Goal: Check status: Check status

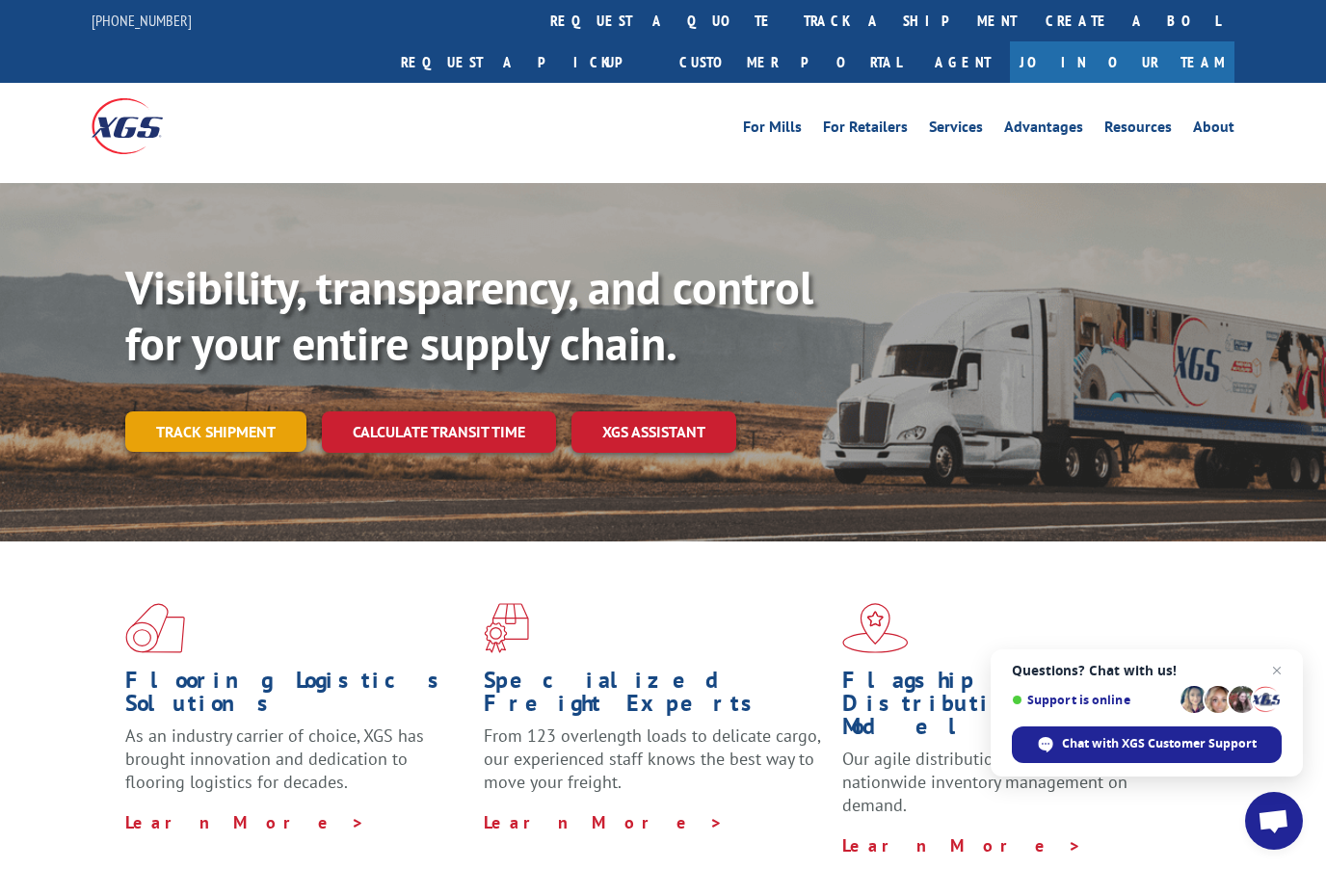
click at [169, 412] on link "Track shipment" at bounding box center [215, 432] width 181 height 40
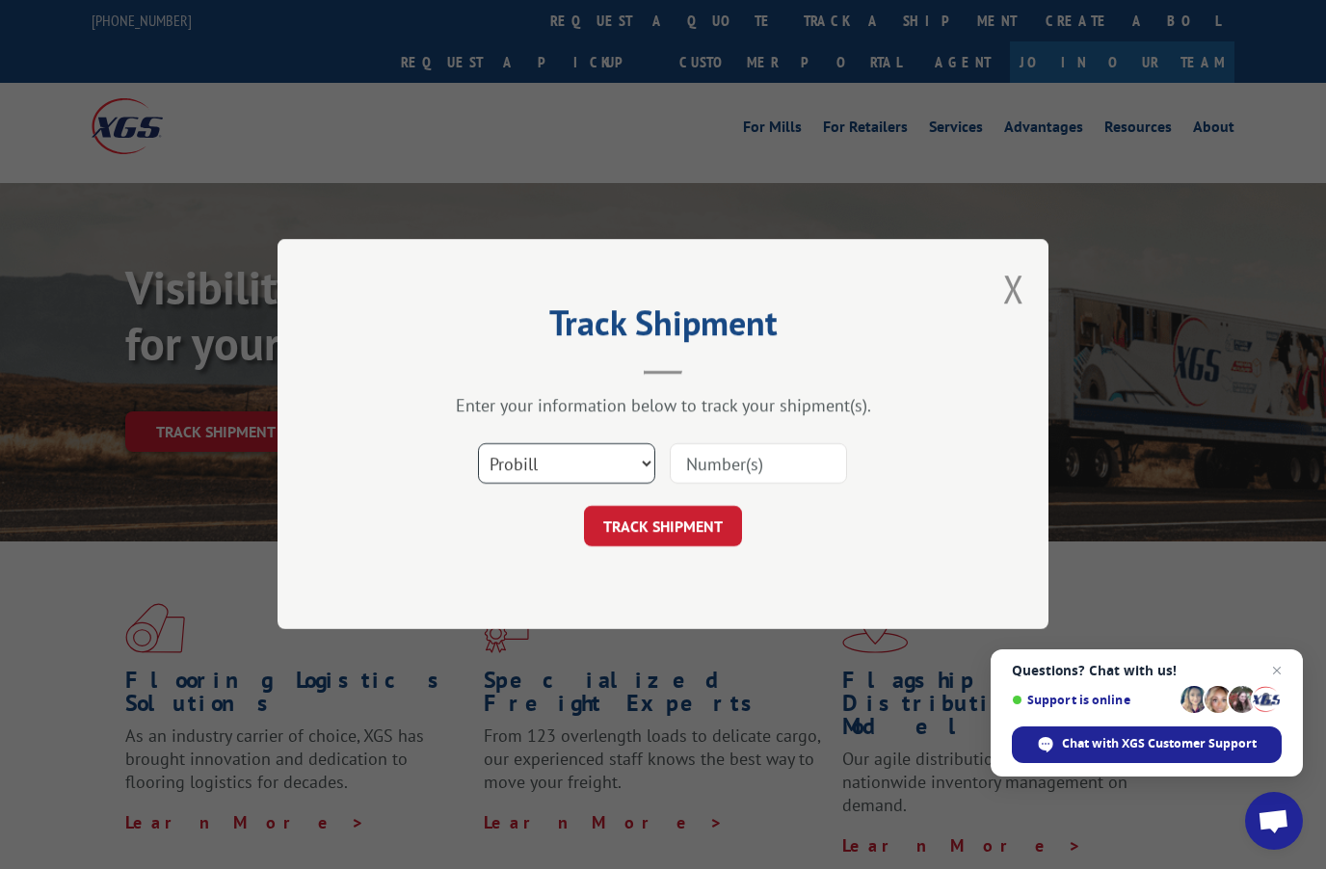
click at [651, 465] on select "Select category... Probill BOL PO" at bounding box center [566, 464] width 177 height 40
select select "bol"
click at [774, 454] on input at bounding box center [758, 464] width 177 height 40
paste input "7032170"
type input "7032170"
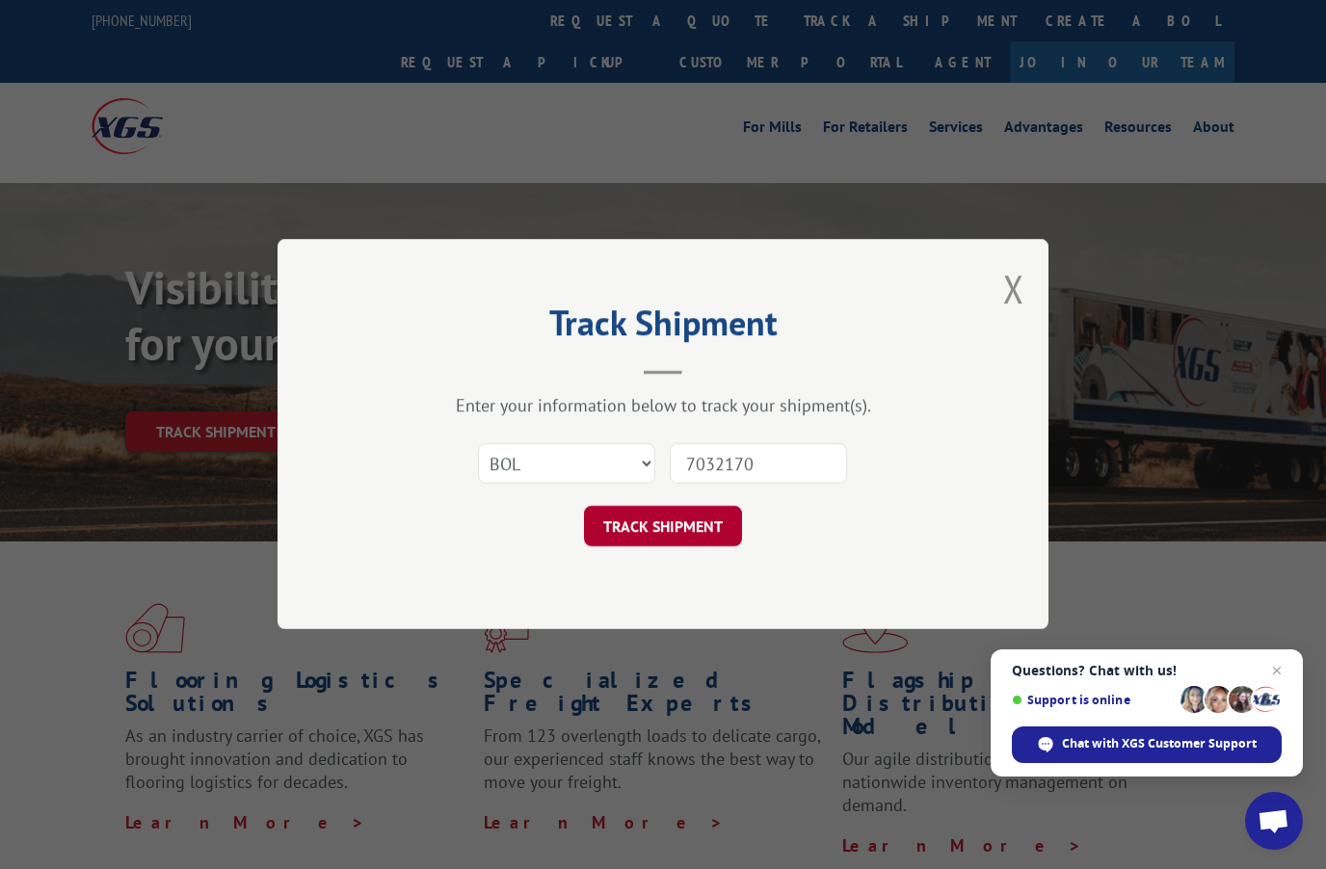
click at [704, 528] on button "TRACK SHIPMENT" at bounding box center [663, 527] width 158 height 40
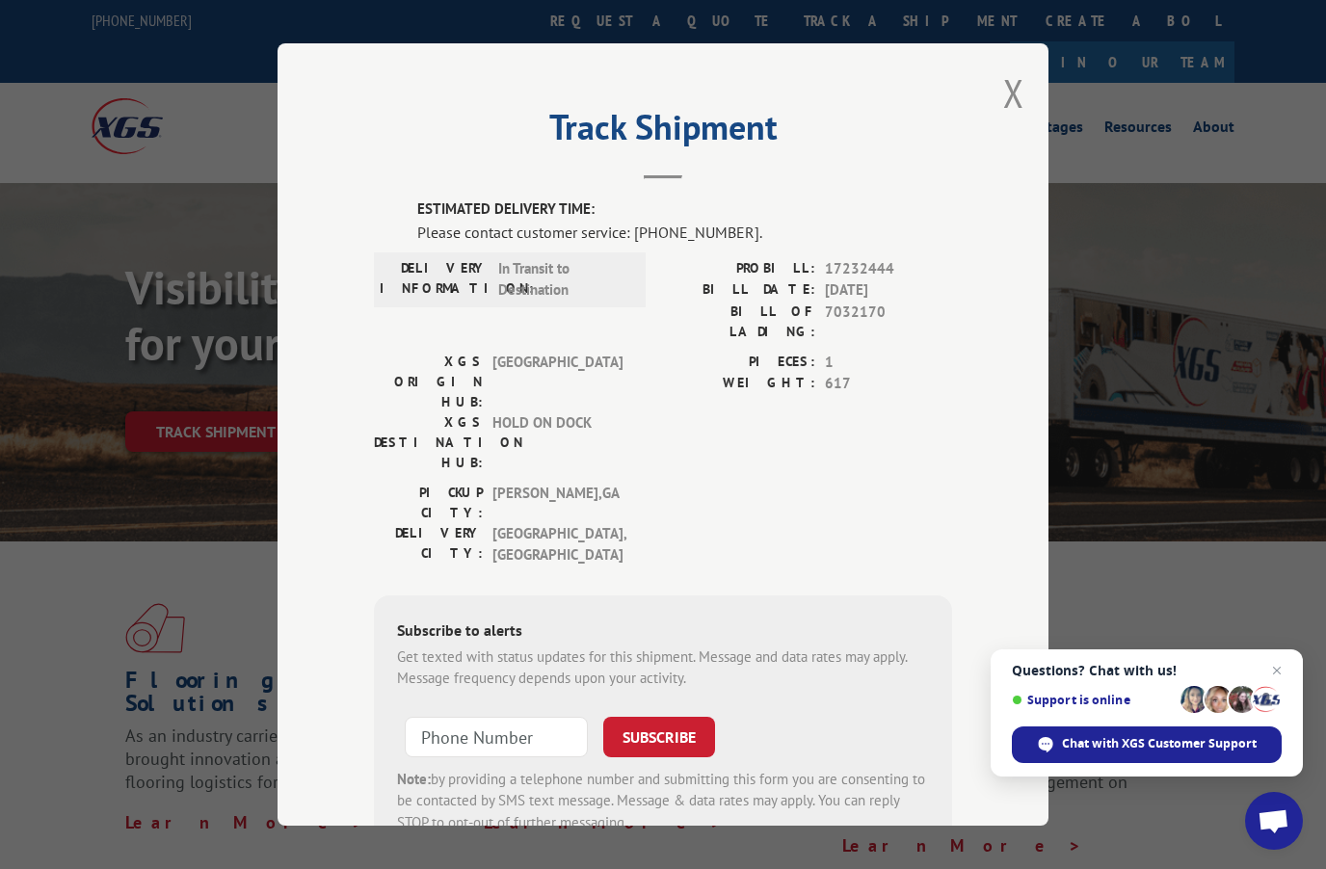
click at [469, 717] on input at bounding box center [496, 737] width 183 height 40
type input "[PHONE_NUMBER]"
click at [674, 717] on button "SUBSCRIBE" at bounding box center [659, 737] width 112 height 40
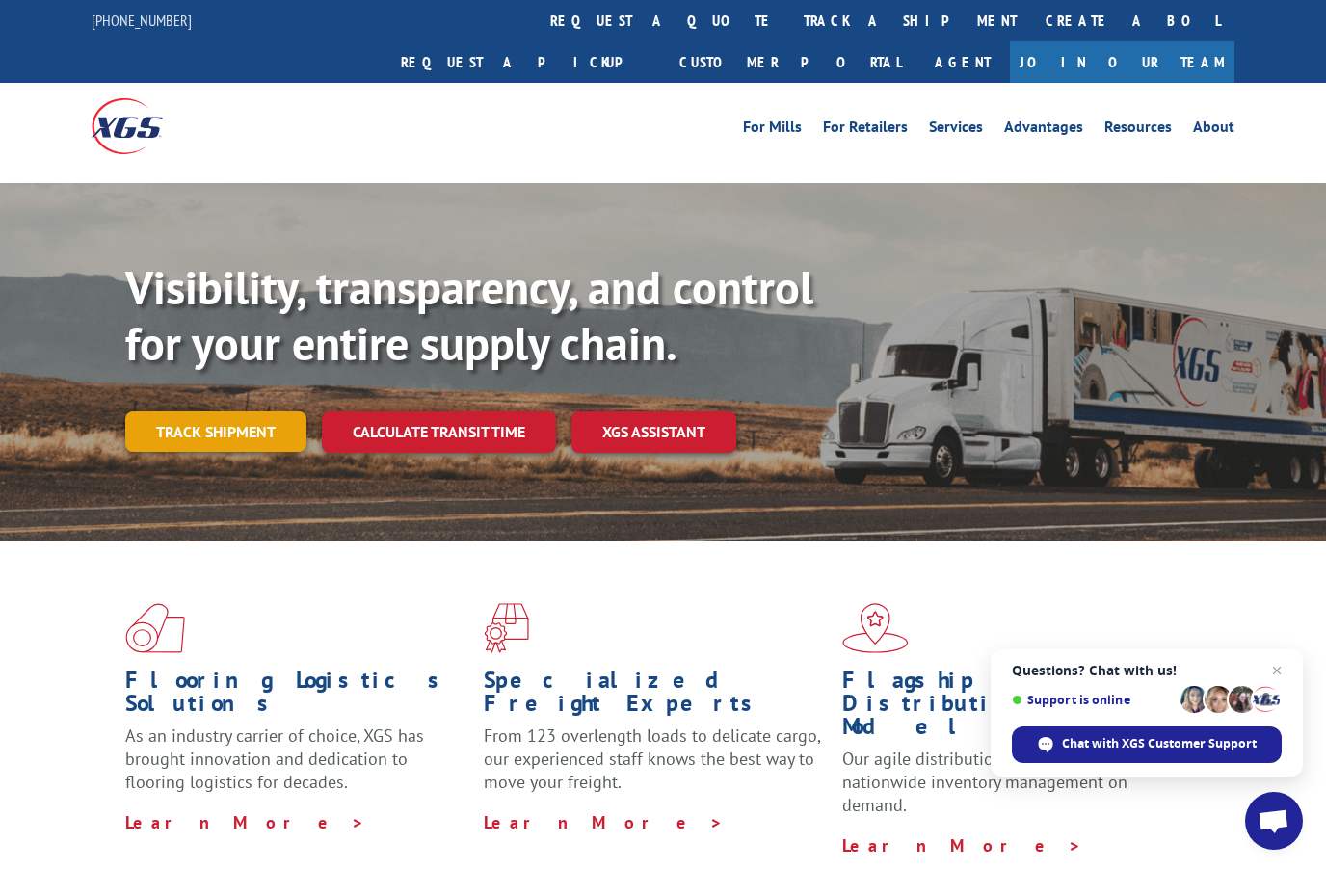
click at [219, 412] on link "Track shipment" at bounding box center [215, 432] width 181 height 40
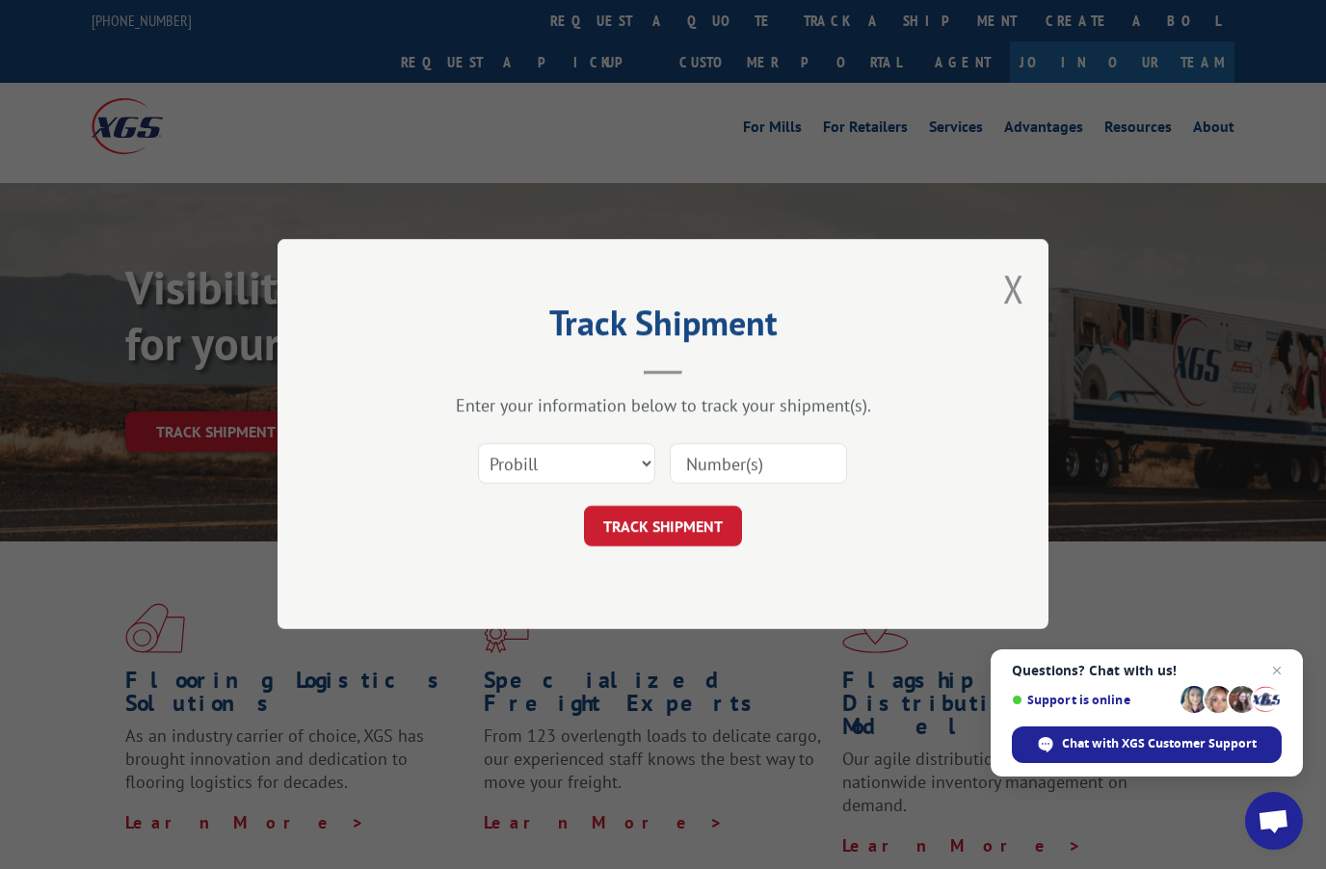
click at [704, 480] on input at bounding box center [758, 464] width 177 height 40
click at [513, 463] on select "Select category... Probill BOL PO" at bounding box center [566, 464] width 177 height 40
select select "bol"
click at [707, 448] on input at bounding box center [758, 464] width 177 height 40
paste input "7032170"
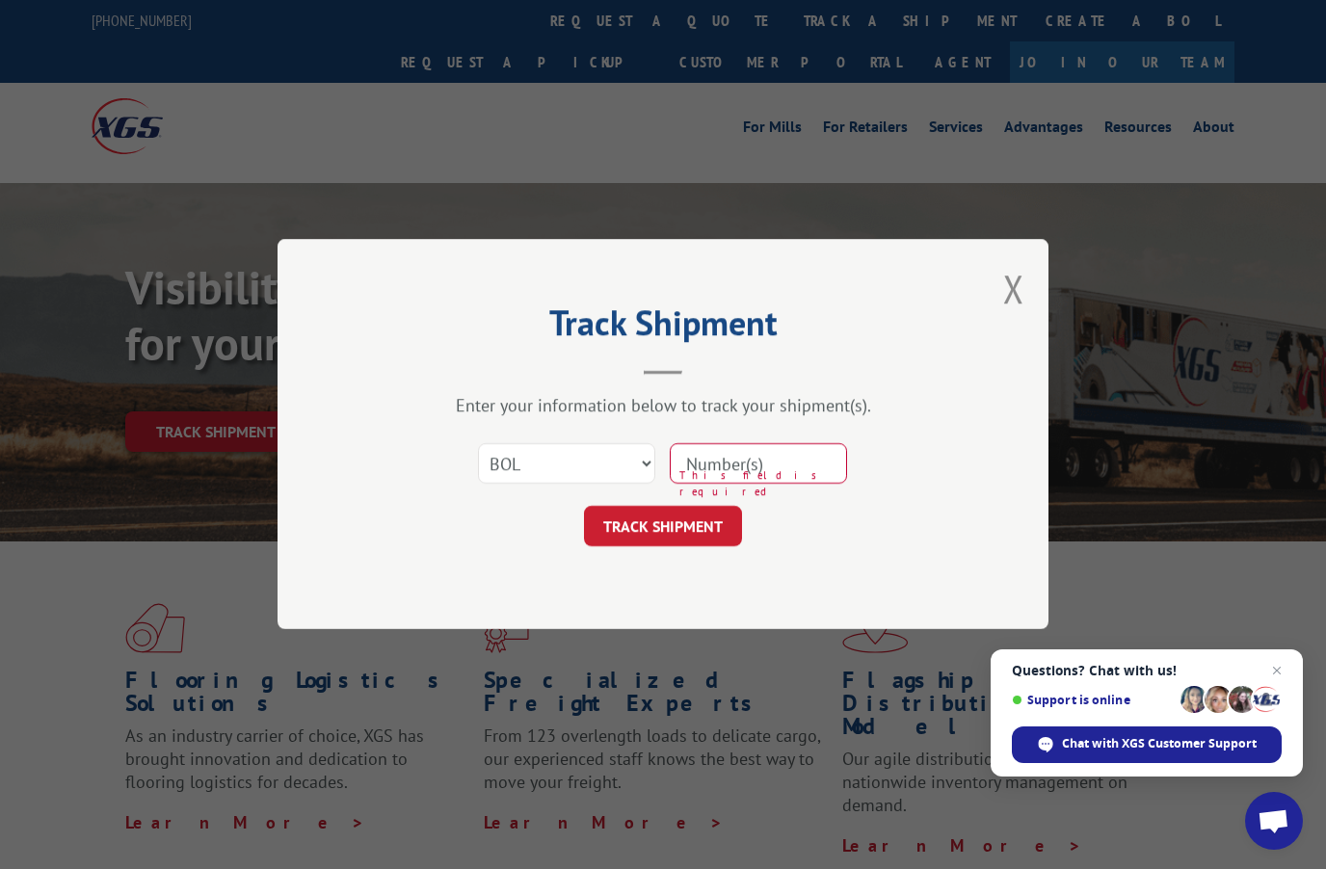
type input "7032170"
click at [627, 518] on button "TRACK SHIPMENT" at bounding box center [663, 527] width 158 height 40
